Goal: Information Seeking & Learning: Learn about a topic

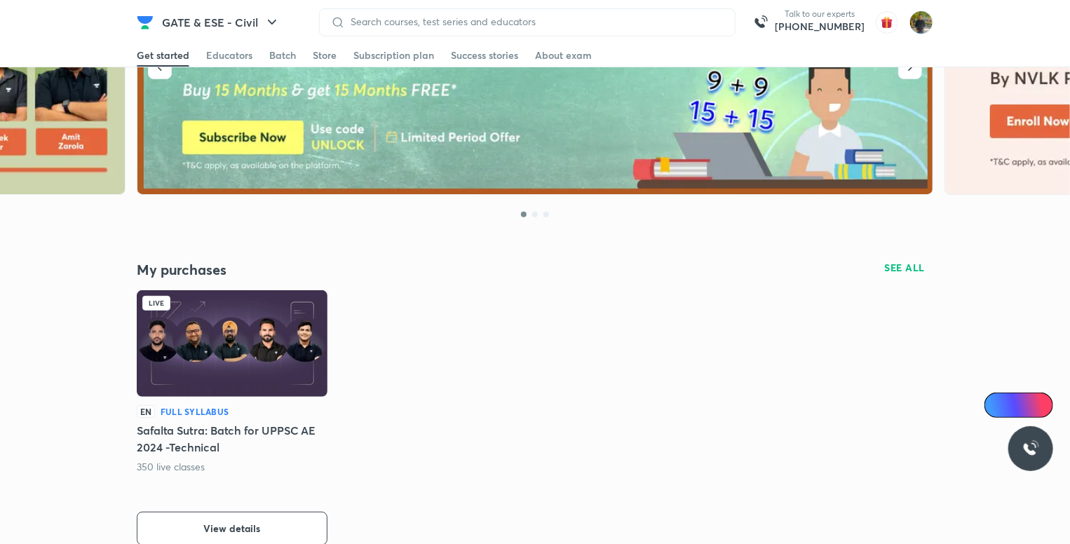
scroll to position [137, 0]
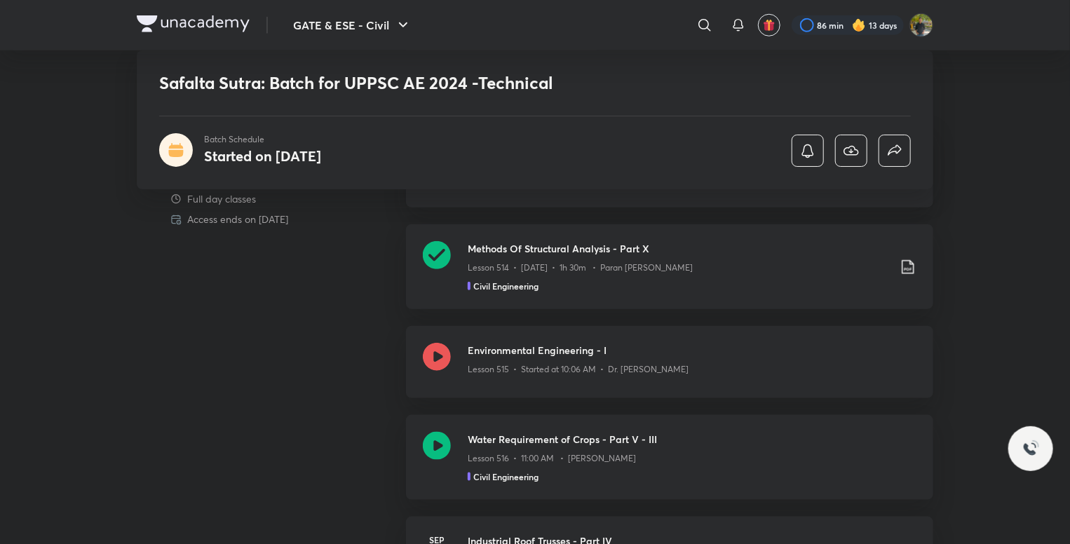
scroll to position [620, 0]
click at [563, 470] on div "Civil Engineering" at bounding box center [692, 474] width 449 height 13
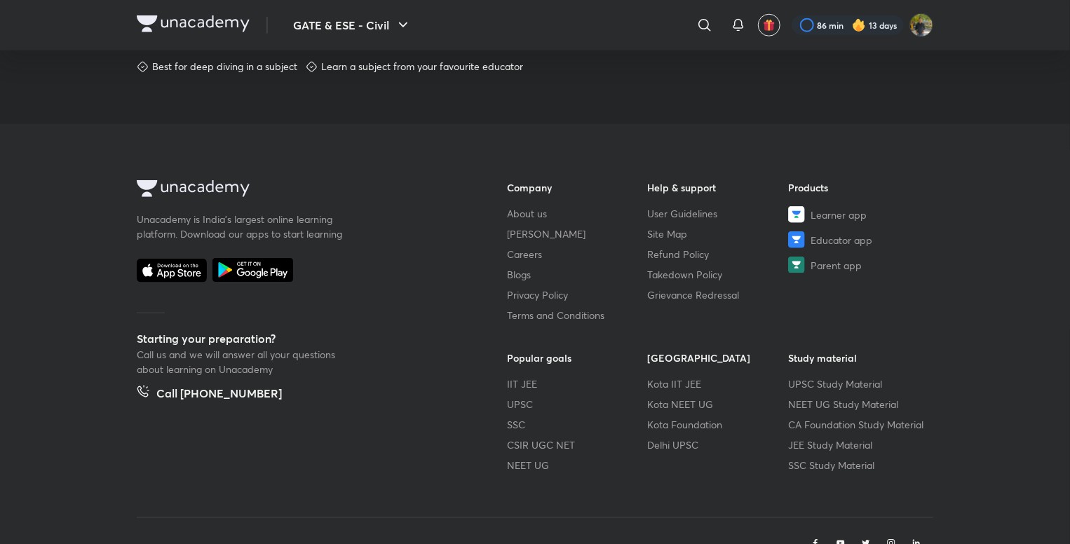
scroll to position [787, 0]
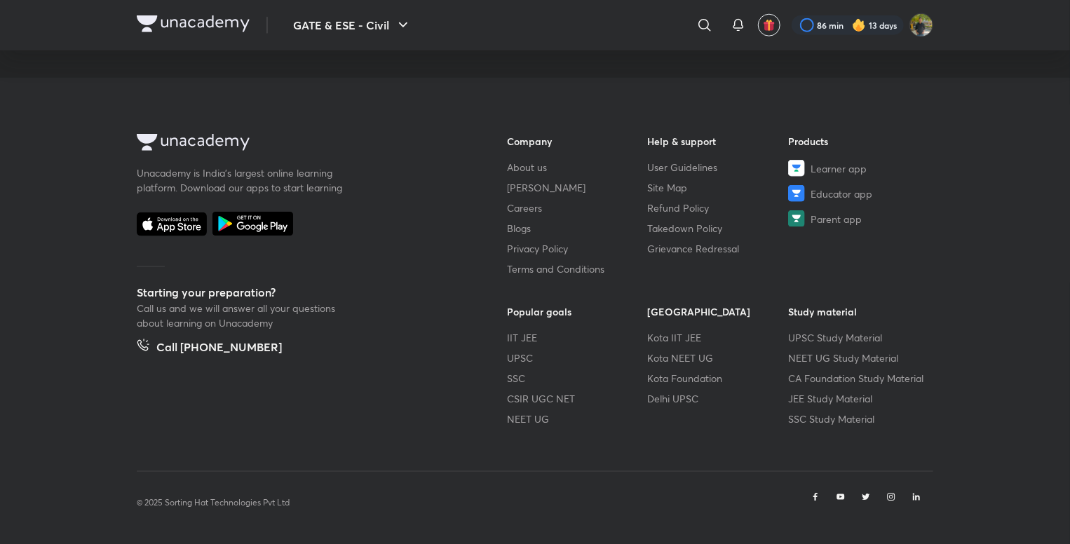
click at [1059, 534] on div at bounding box center [1059, 534] width 0 height 0
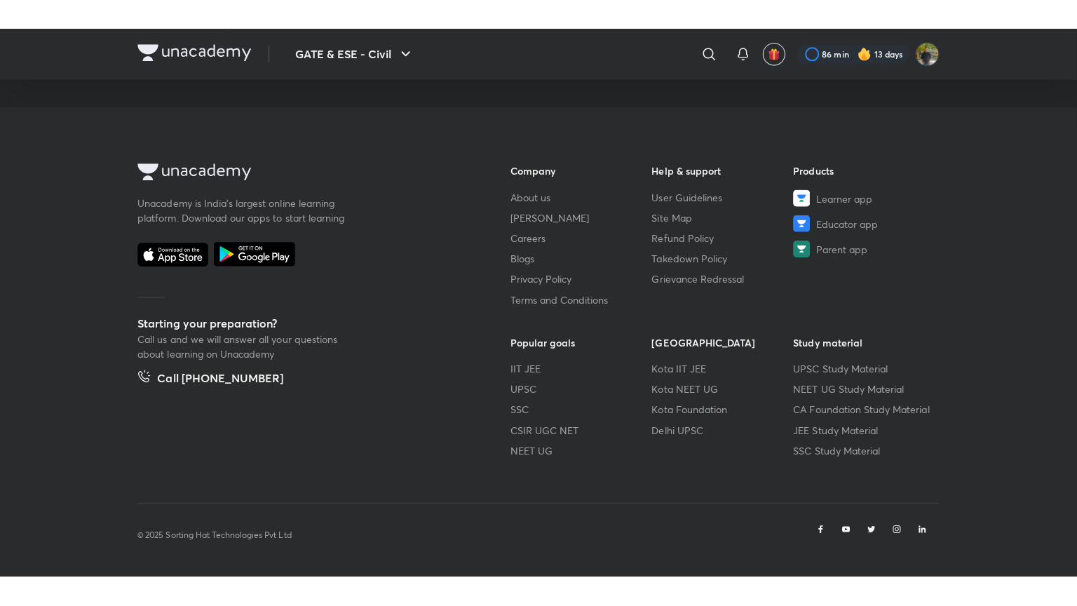
scroll to position [725, 0]
